Goal: Task Accomplishment & Management: Manage account settings

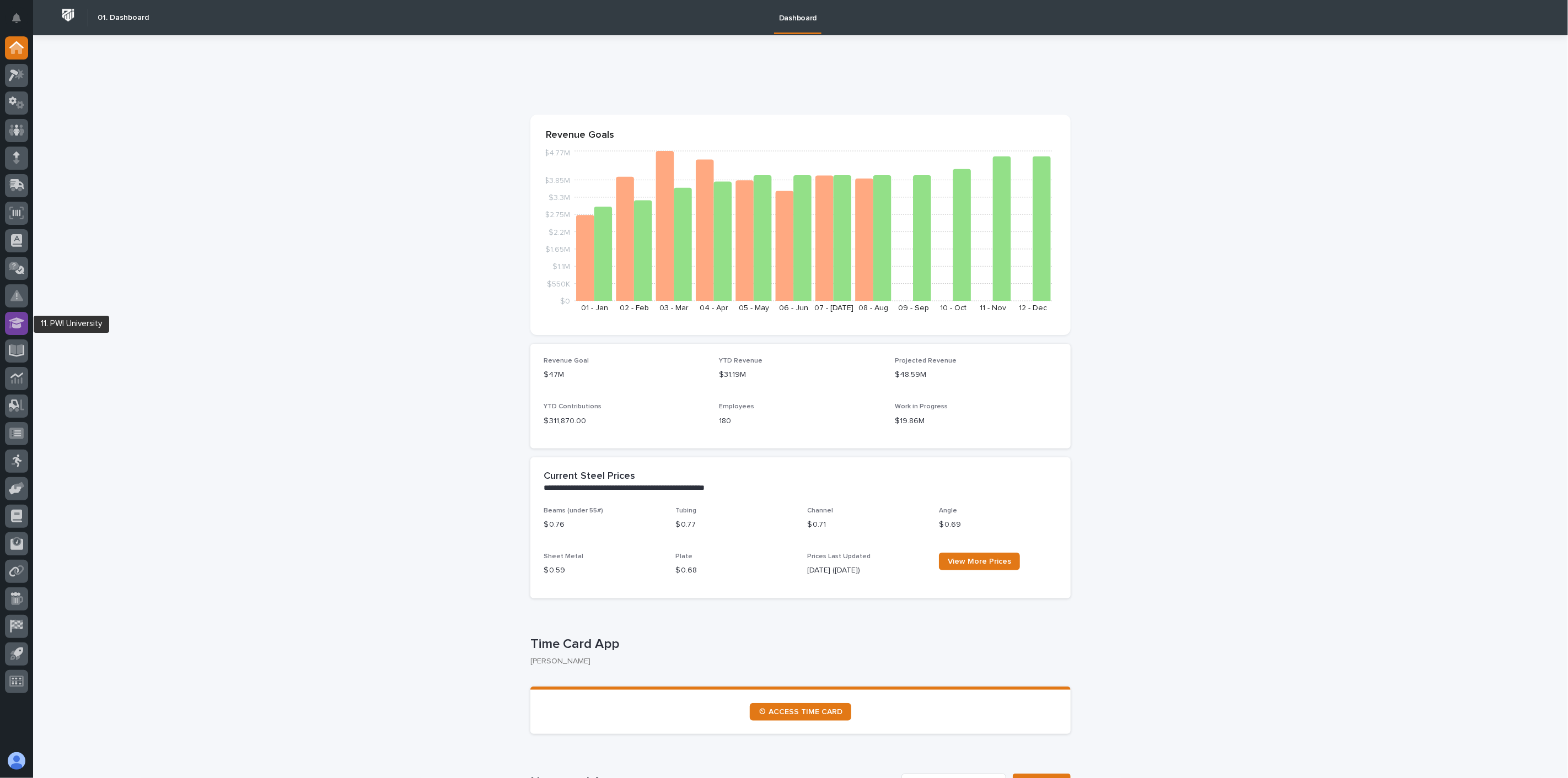
click at [19, 323] on icon at bounding box center [17, 323] width 16 height 13
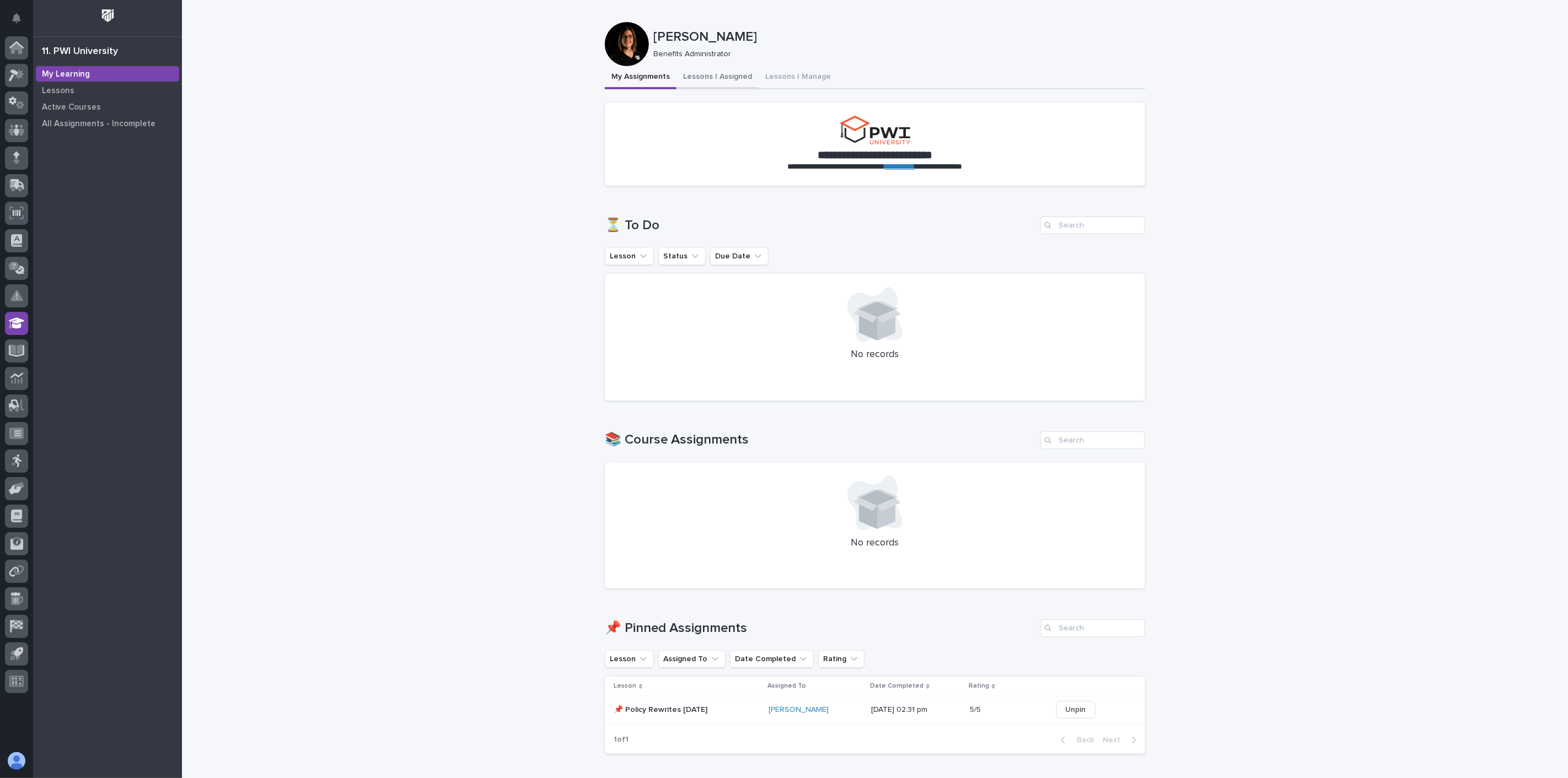
click at [702, 74] on button "Lessons I Assigned" at bounding box center [717, 78] width 82 height 23
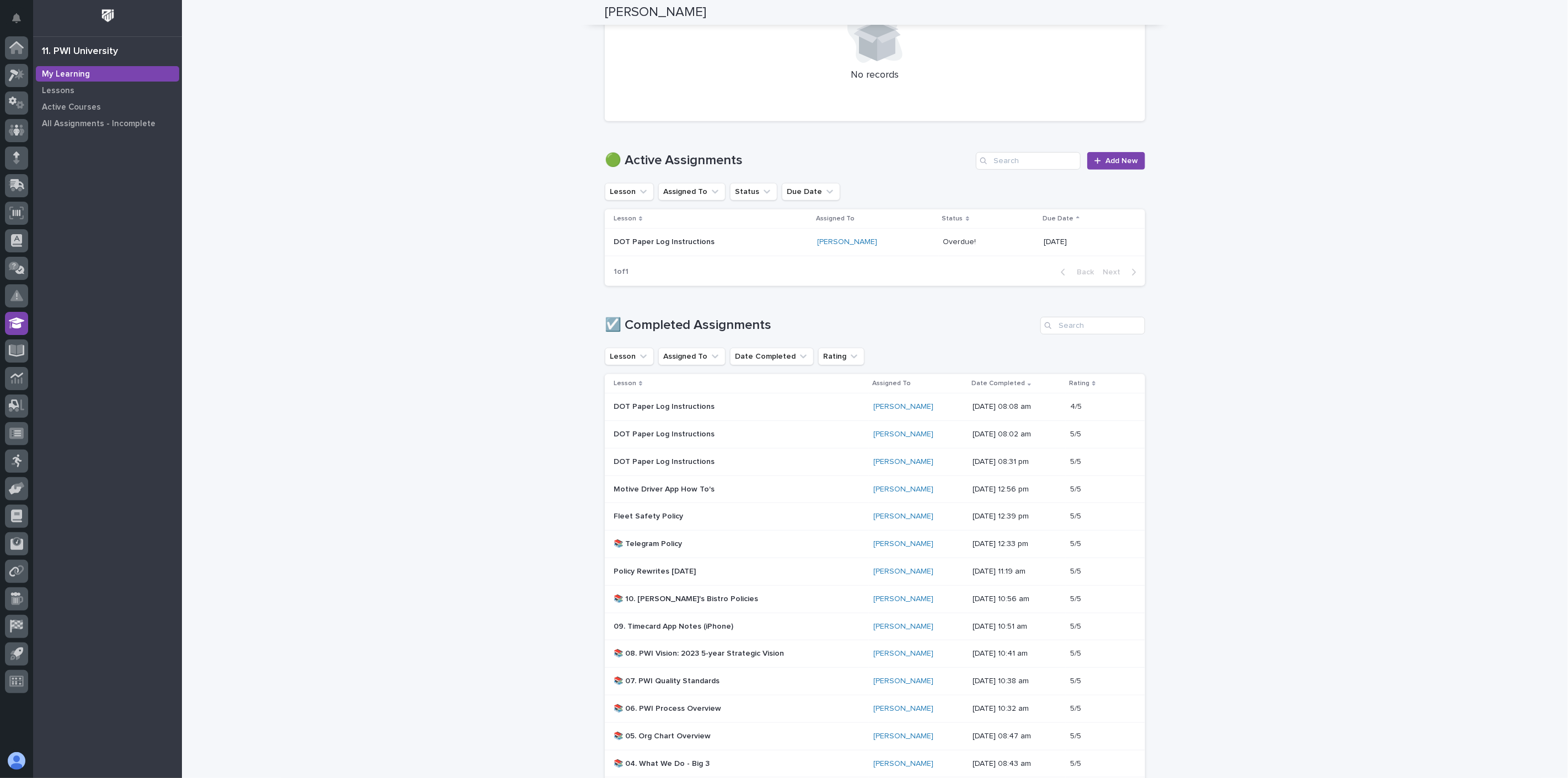
scroll to position [367, 0]
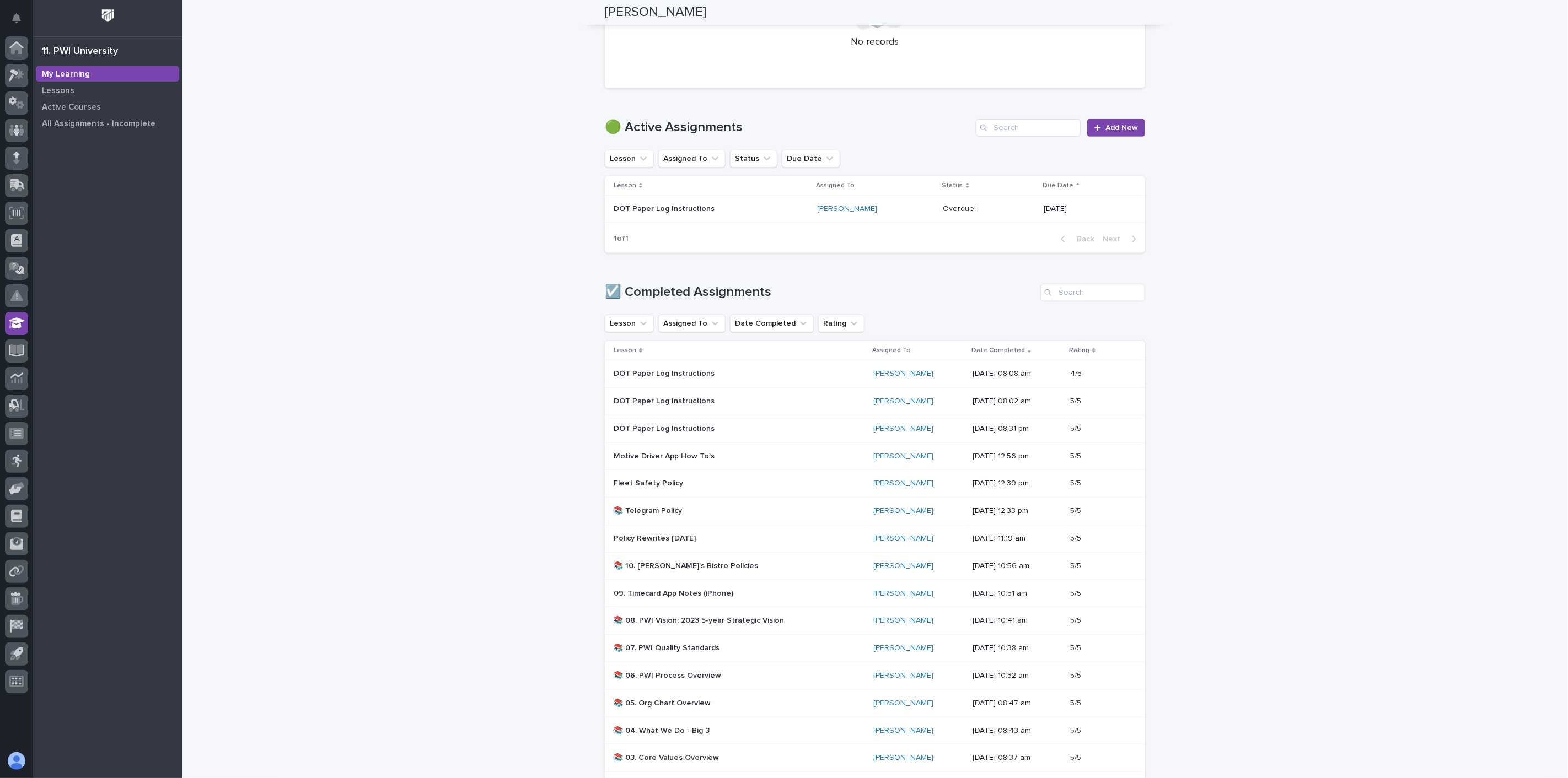
click at [718, 214] on div "DOT Paper Log Instructions" at bounding box center [711, 209] width 195 height 18
